Goal: Register for event/course

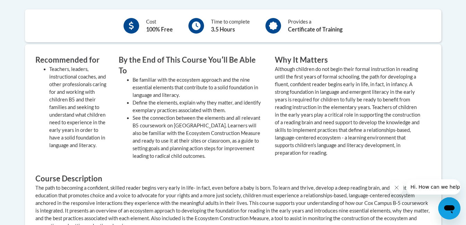
scroll to position [212, 0]
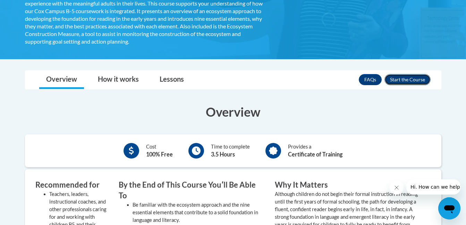
click at [401, 81] on button "Enroll" at bounding box center [407, 79] width 46 height 11
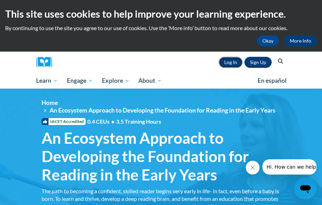
click at [235, 61] on link "Log In" at bounding box center [231, 62] width 24 height 11
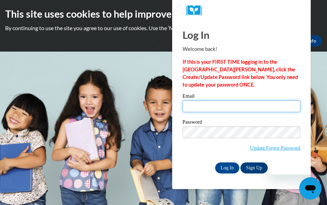
click at [280, 111] on input "Email" at bounding box center [242, 107] width 118 height 12
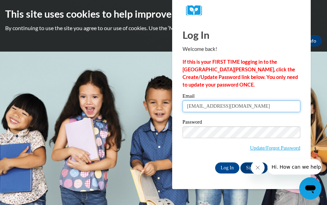
type input "eevans@mnps.org"
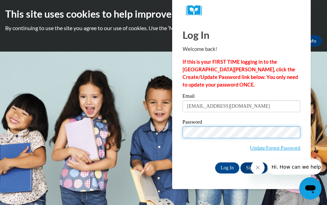
click at [215, 163] on input "Log In" at bounding box center [227, 168] width 24 height 11
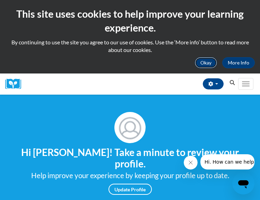
click at [214, 63] on button "Okay" at bounding box center [206, 62] width 22 height 11
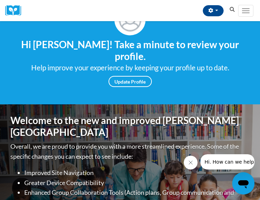
scroll to position [35, 0]
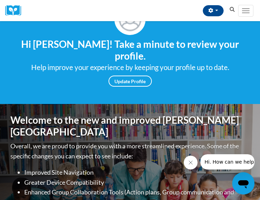
click at [192, 163] on icon "Close message from company" at bounding box center [191, 163] width 6 height 6
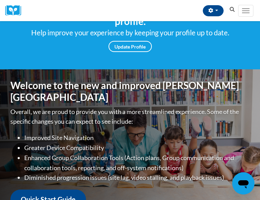
scroll to position [0, 0]
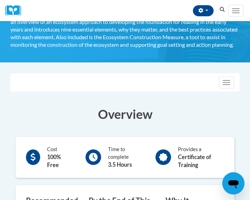
scroll to position [180, 0]
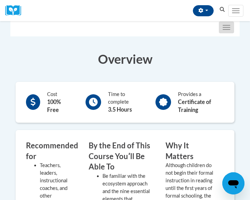
click at [223, 33] on button "Toggle navigation" at bounding box center [226, 27] width 15 height 12
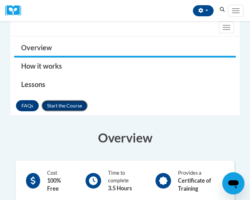
click at [79, 111] on button "Enroll" at bounding box center [65, 105] width 46 height 11
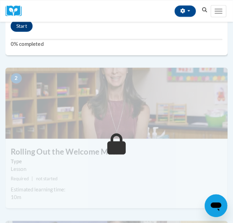
scroll to position [173, 0]
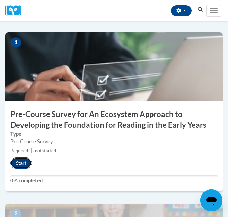
click at [23, 163] on button "Start" at bounding box center [20, 163] width 21 height 11
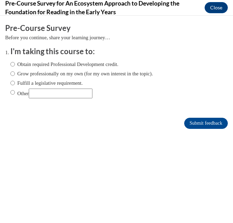
scroll to position [0, 0]
click at [12, 83] on input "Fulfill a legislative requirement." at bounding box center [12, 83] width 5 height 8
radio input "true"
click at [193, 122] on input "Submit feedback" at bounding box center [206, 123] width 44 height 11
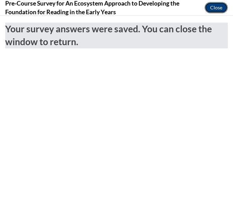
click at [209, 9] on button "Close" at bounding box center [216, 7] width 23 height 11
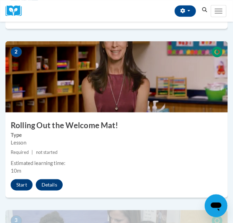
scroll to position [347, 0]
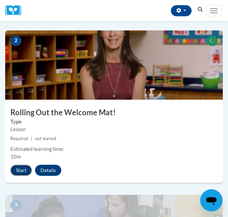
click at [24, 174] on button "Start" at bounding box center [20, 170] width 21 height 11
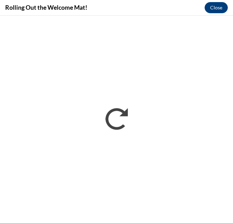
scroll to position [0, 0]
